Goal: Task Accomplishment & Management: Manage account settings

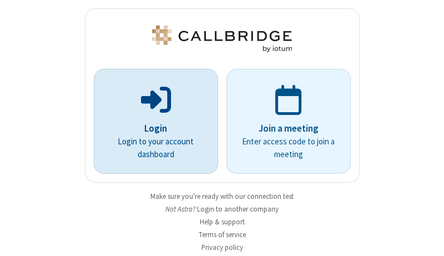
click at [152, 128] on p "Login" at bounding box center [155, 129] width 93 height 14
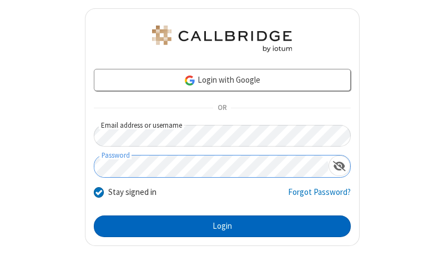
click at [218, 226] on button "Login" at bounding box center [222, 227] width 257 height 22
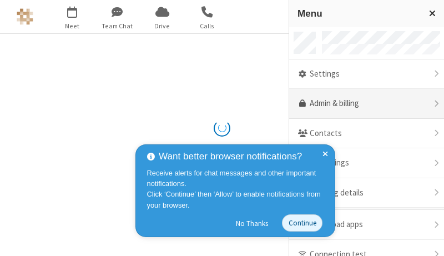
click at [363, 104] on link "Admin & billing" at bounding box center [366, 104] width 155 height 30
